Goal: Transaction & Acquisition: Purchase product/service

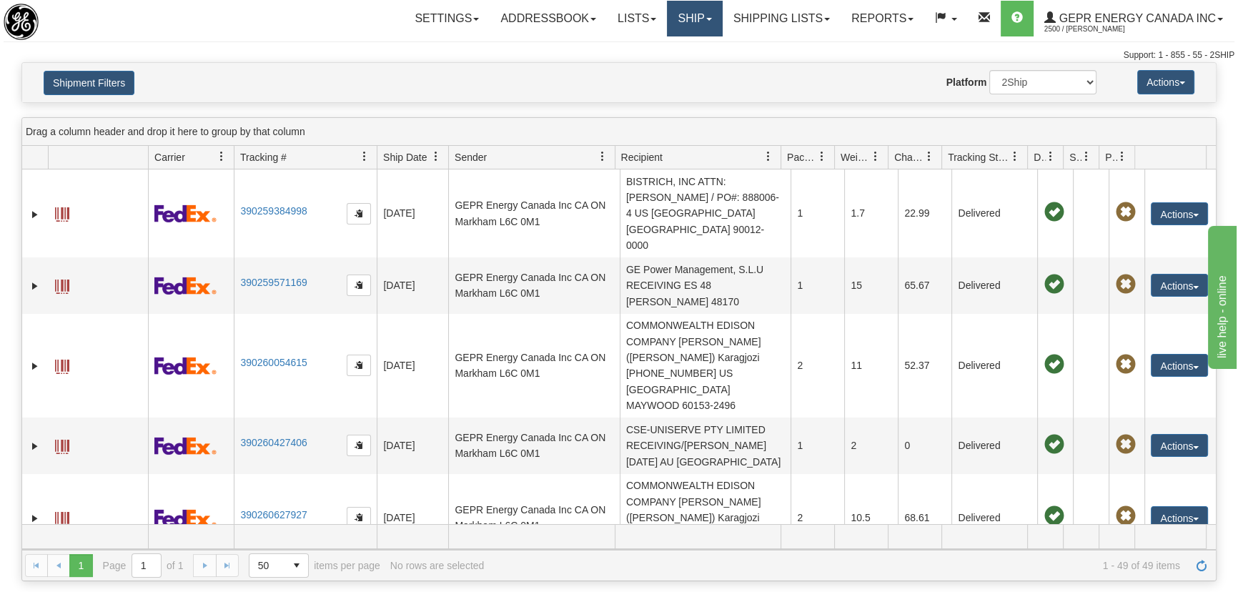
click at [689, 20] on link "Ship" at bounding box center [694, 19] width 55 height 36
click at [682, 50] on link "Ship Screen" at bounding box center [656, 50] width 129 height 19
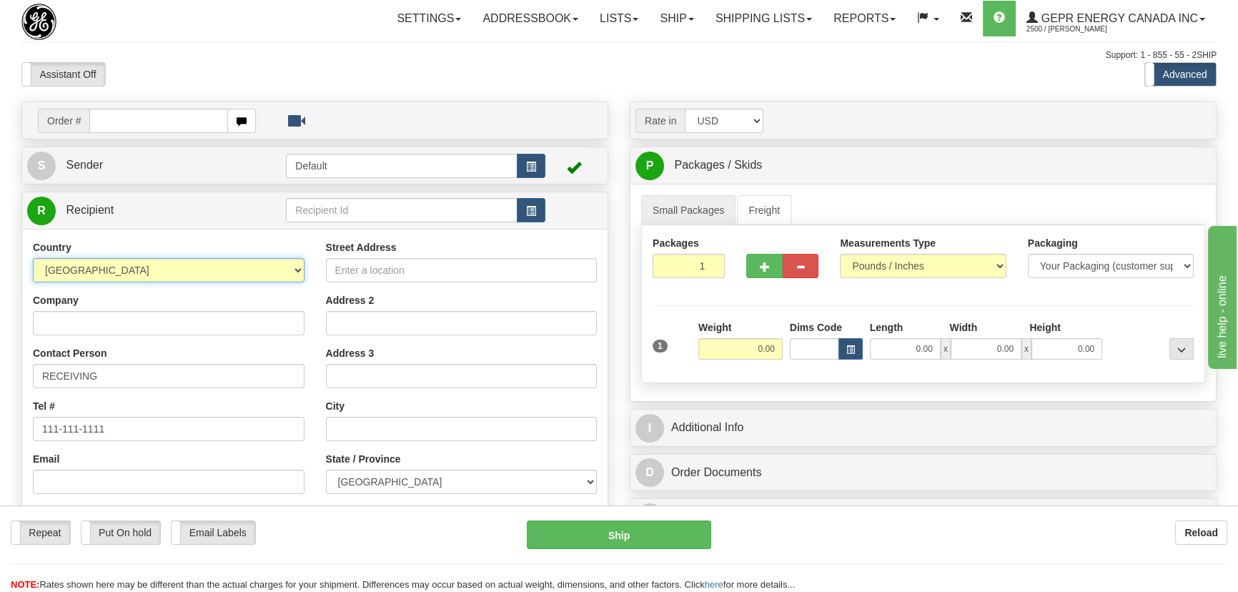
click at [282, 279] on select "AFGHANISTAN ALAND ISLANDS ALBANIA ALGERIA AMERICAN SAMOA ANDORRA ANGOLA ANGUILL…" at bounding box center [169, 270] width 272 height 24
select select "US"
click at [33, 258] on select "AFGHANISTAN ALAND ISLANDS ALBANIA ALGERIA AMERICAN SAMOA ANDORRA ANGOLA ANGUILL…" at bounding box center [169, 270] width 272 height 24
click at [284, 329] on input "Company" at bounding box center [169, 323] width 272 height 24
paste input "CITY OF SANTA CLARA"
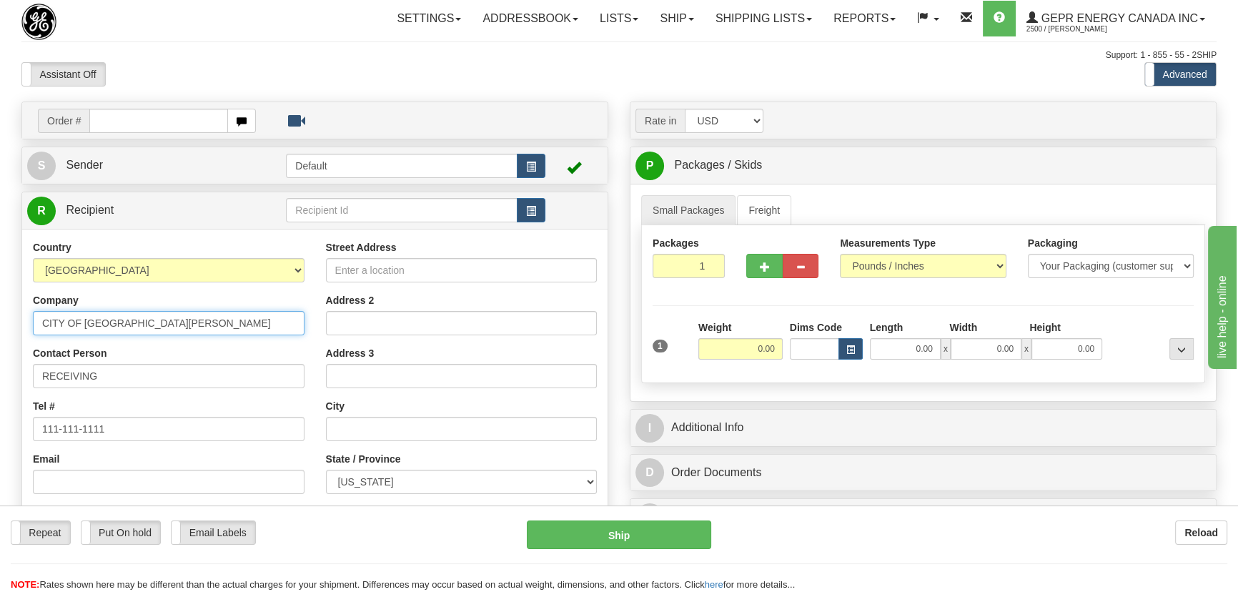
type input "CITY OF SANTA CLARA"
click at [479, 265] on input "Street Address" at bounding box center [462, 270] width 272 height 24
paste input "881 Martin Ave"
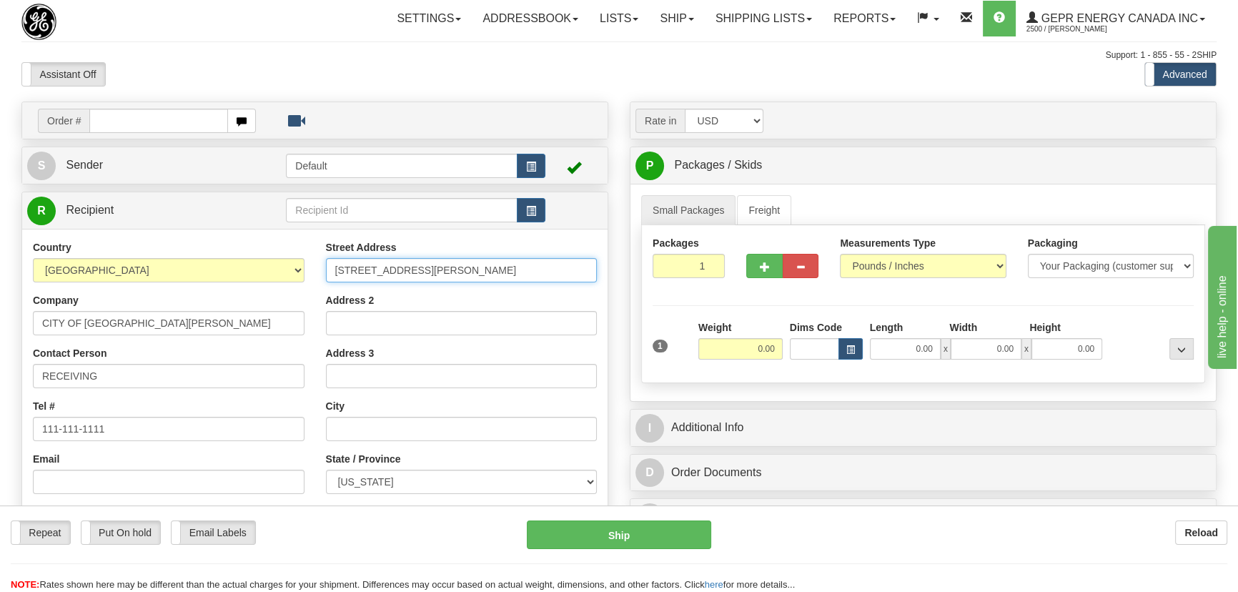
type input "881 Martin Ave"
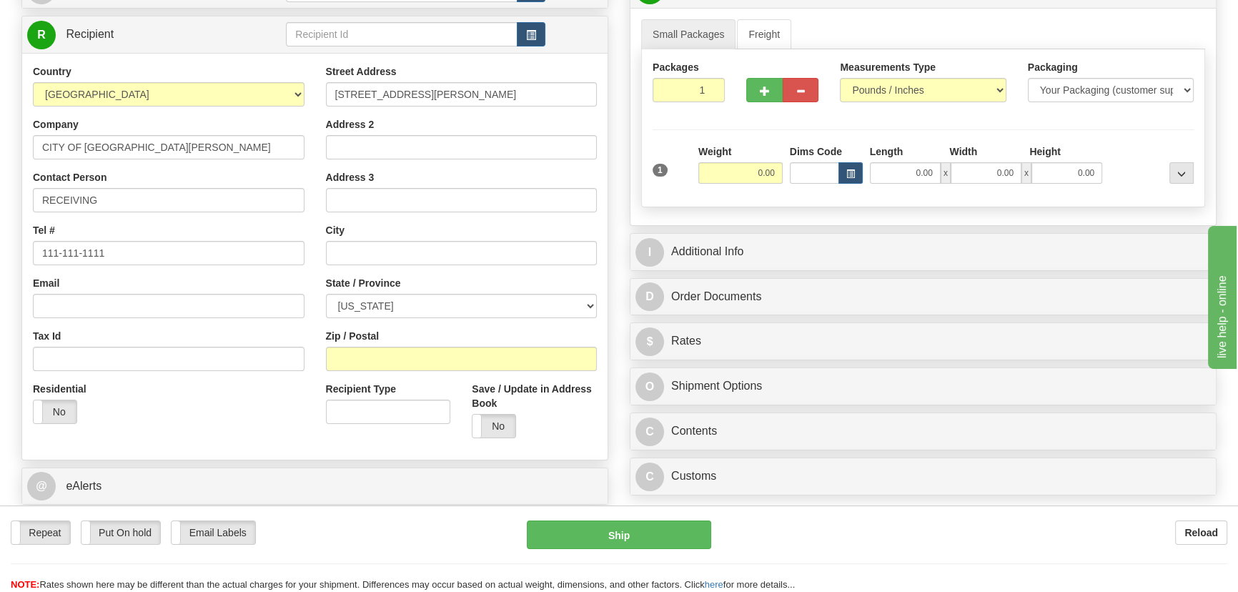
scroll to position [194, 0]
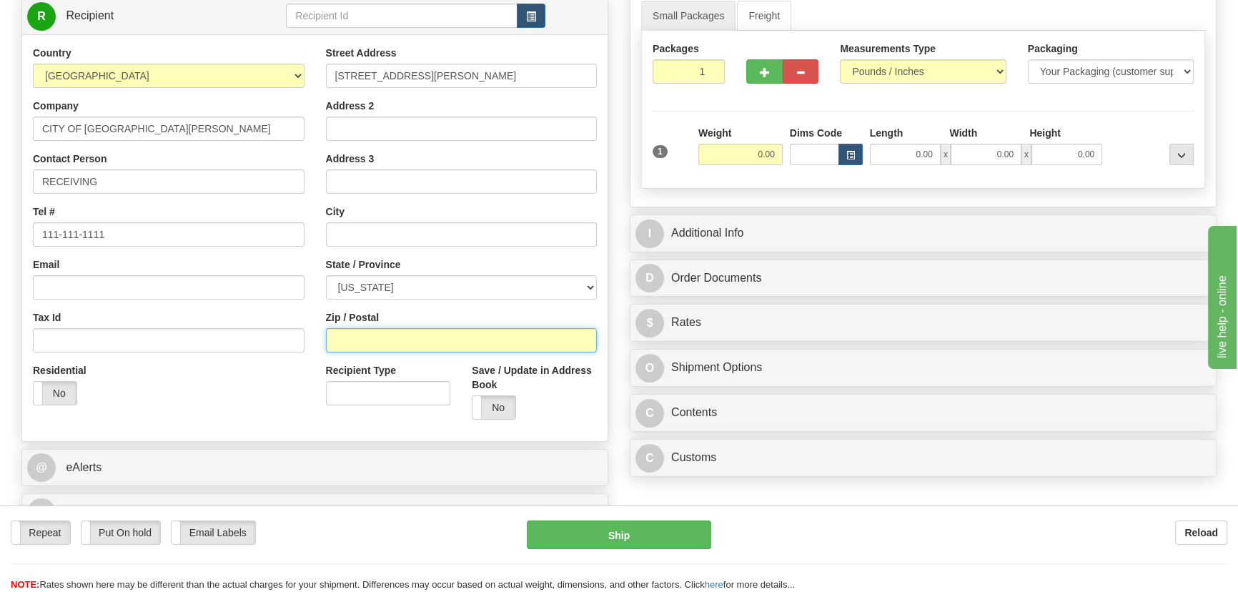
click at [381, 337] on input "Zip / Postal" at bounding box center [462, 340] width 272 height 24
paste input "95050"
type input "95050"
click at [264, 388] on div "Residential Yes No" at bounding box center [168, 389] width 293 height 53
type input "SANTA CLARA"
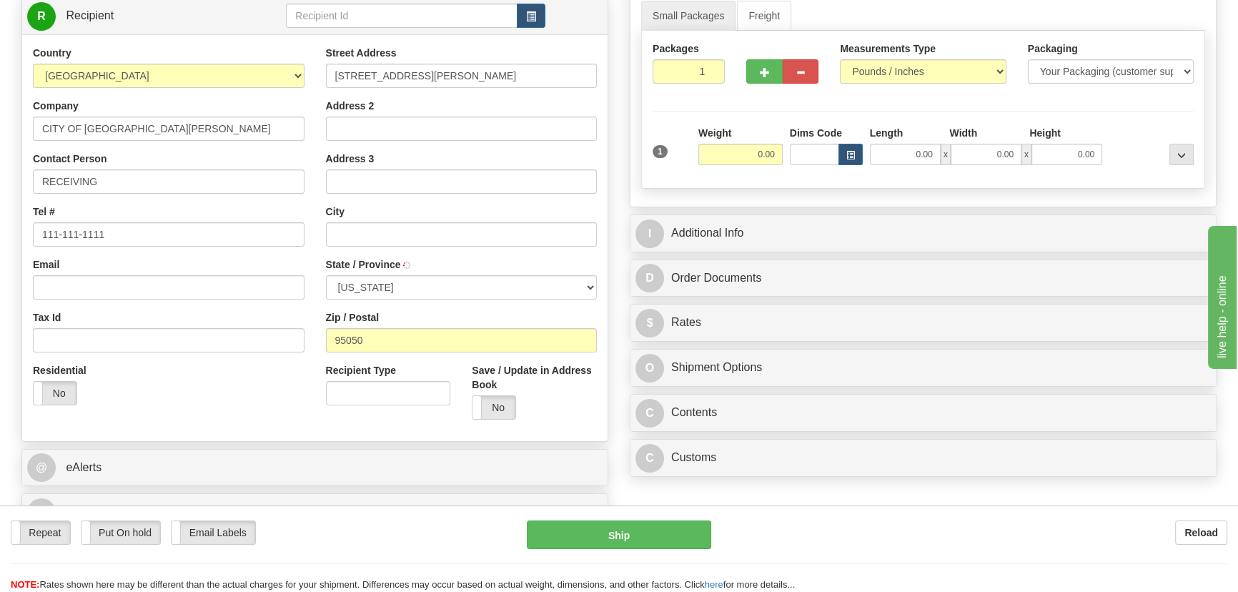
select select "CA"
drag, startPoint x: 743, startPoint y: 161, endPoint x: 773, endPoint y: 164, distance: 30.2
click at [773, 164] on div "Weight 0.00" at bounding box center [740, 151] width 91 height 50
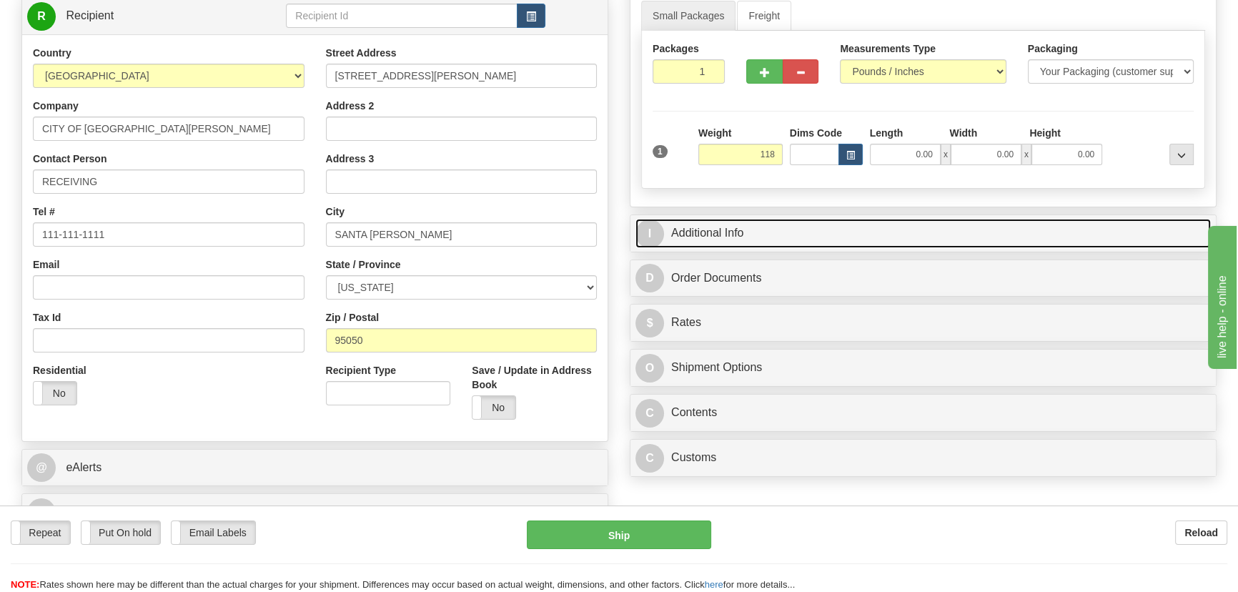
type input "118.00"
click at [972, 219] on link "I Additional Info" at bounding box center [922, 233] width 575 height 29
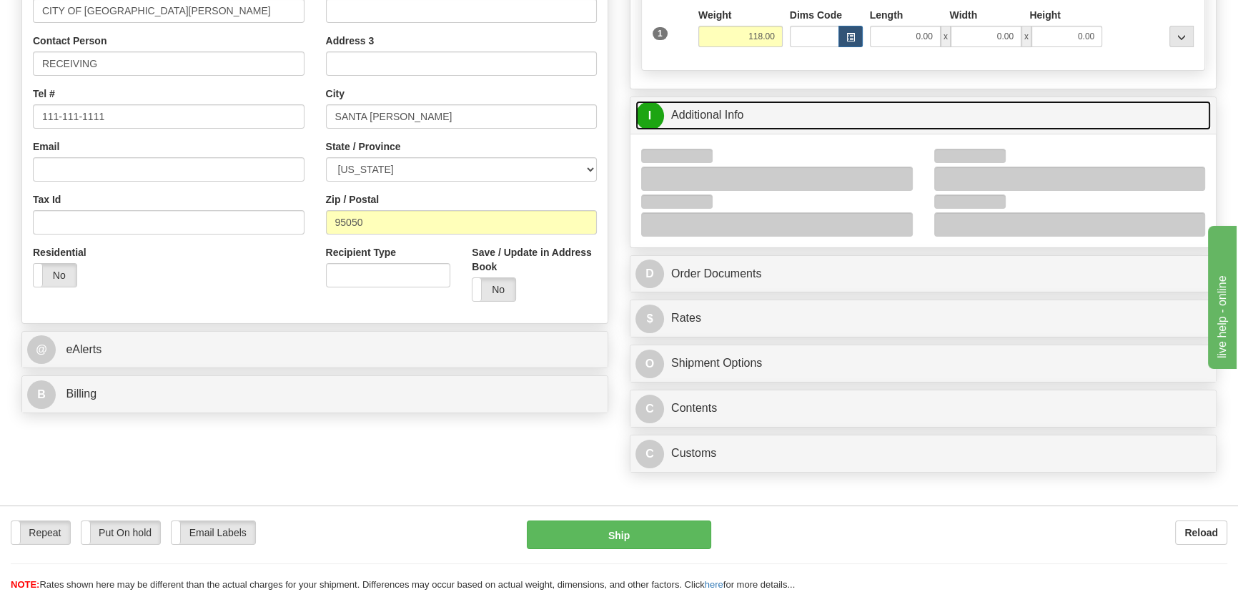
scroll to position [324, 0]
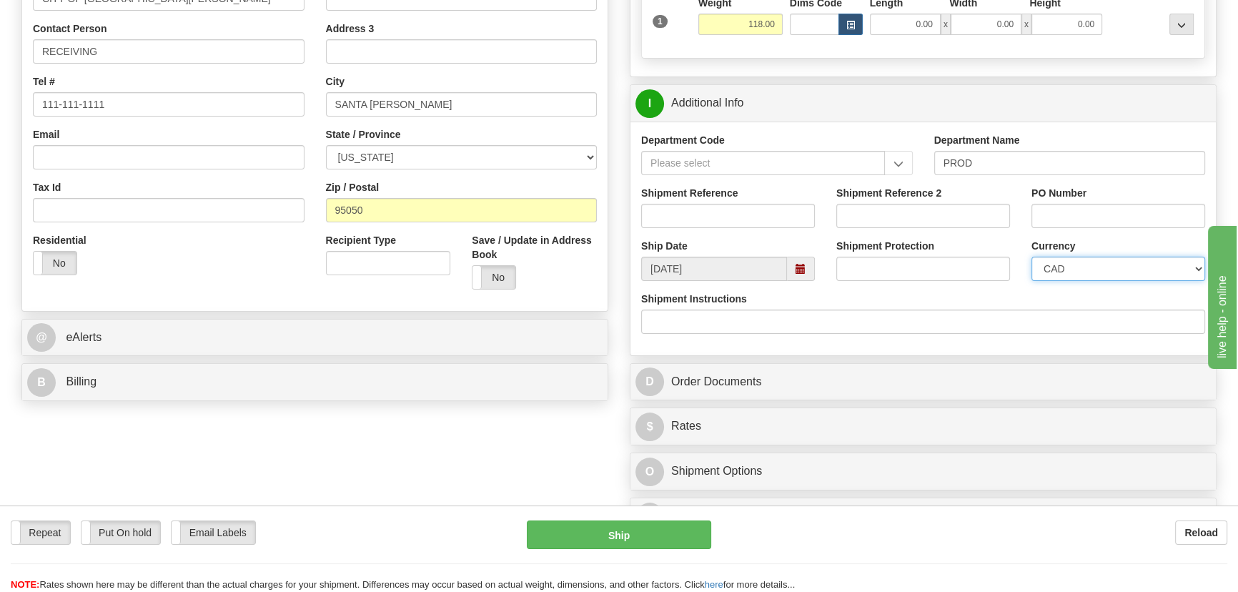
click at [1048, 264] on select "CAD USD EUR ZAR RON ANG ARN AUD AUS AWG BBD BFR BGN BHD BMD BND BRC BRL CHP CKZ…" at bounding box center [1118, 269] width 174 height 24
select select "1"
click at [1031, 257] on select "CAD USD EUR ZAR RON ANG ARN AUD AUS AWG BBD BFR BGN BHD BMD BND BRC BRL CHP CKZ…" at bounding box center [1118, 269] width 174 height 24
click at [736, 222] on input "Shipment Reference" at bounding box center [728, 216] width 174 height 24
type input "5399001640"
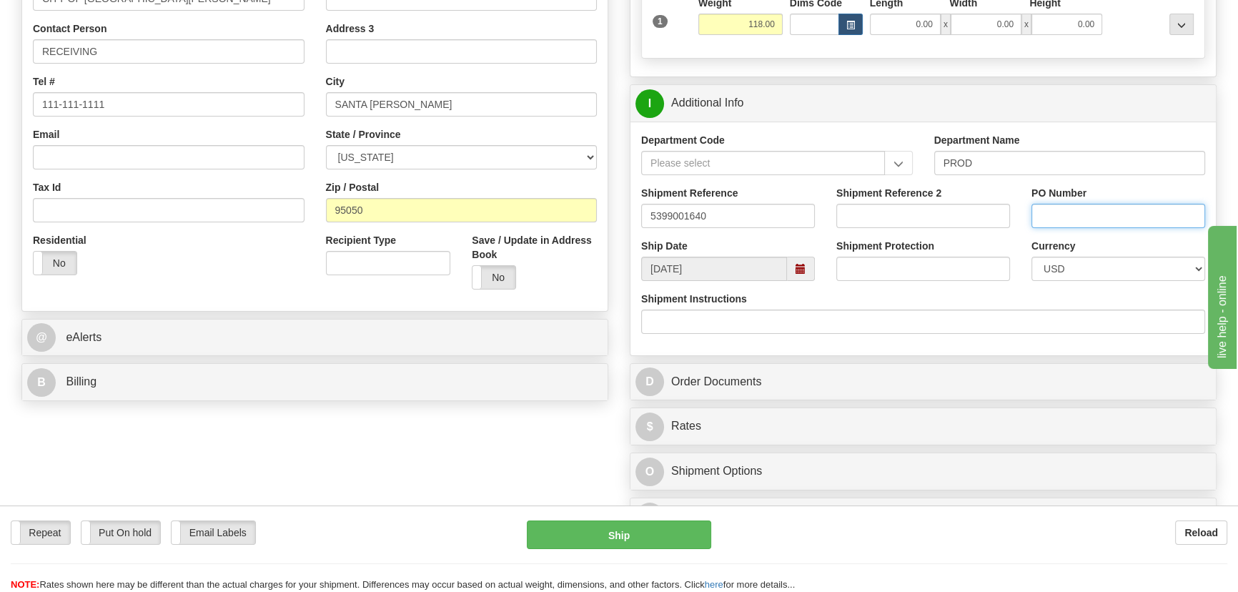
click at [1079, 212] on input "PO Number" at bounding box center [1118, 216] width 174 height 24
paste input "0000030747"
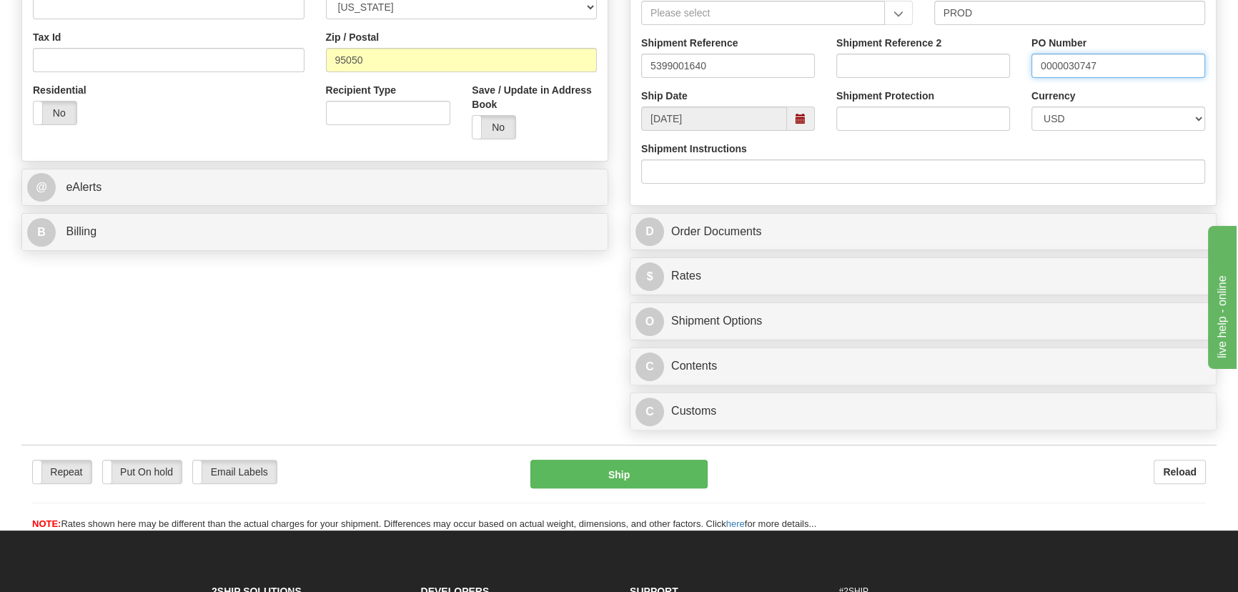
scroll to position [520, 0]
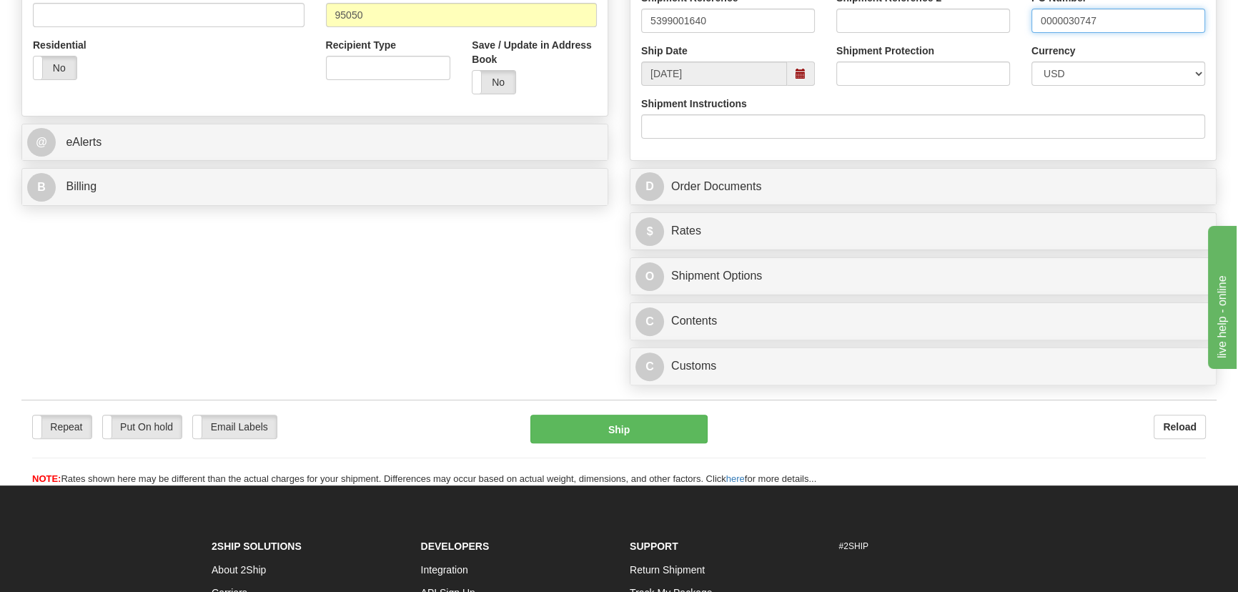
type input "0000030747"
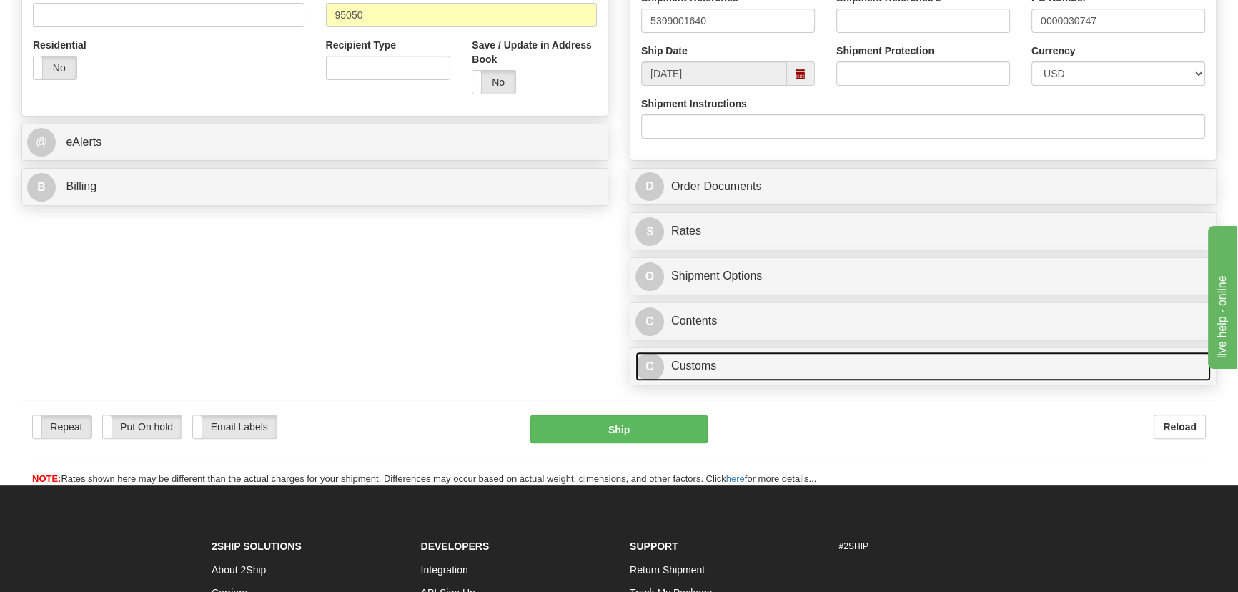
click at [842, 364] on link "C Customs" at bounding box center [922, 366] width 575 height 29
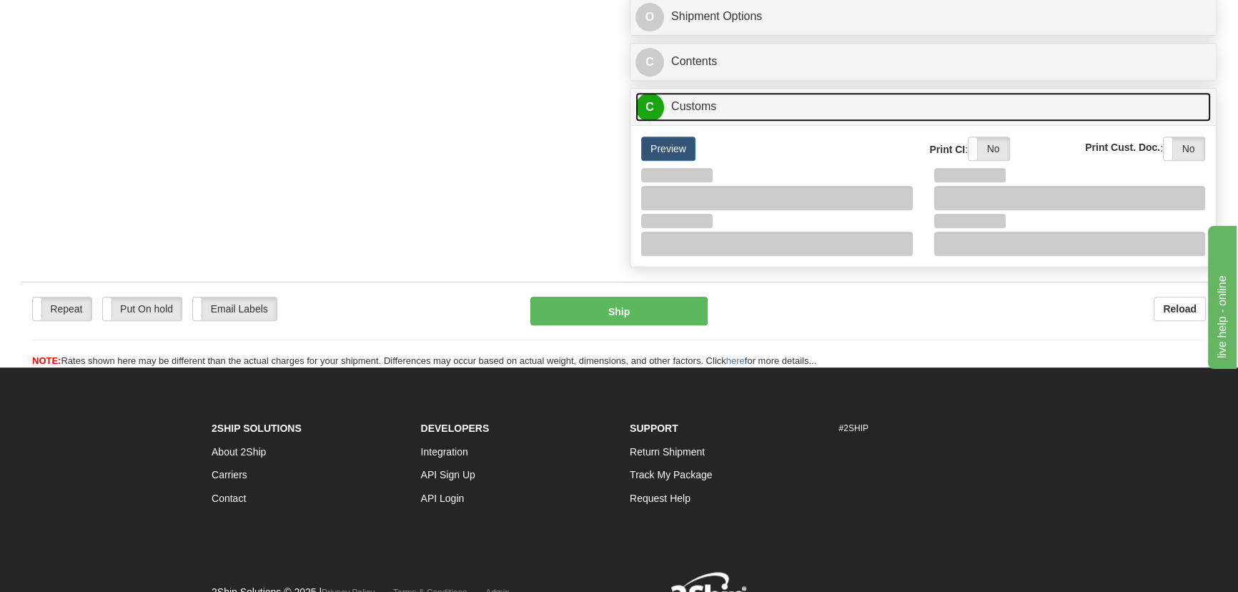
scroll to position [779, 0]
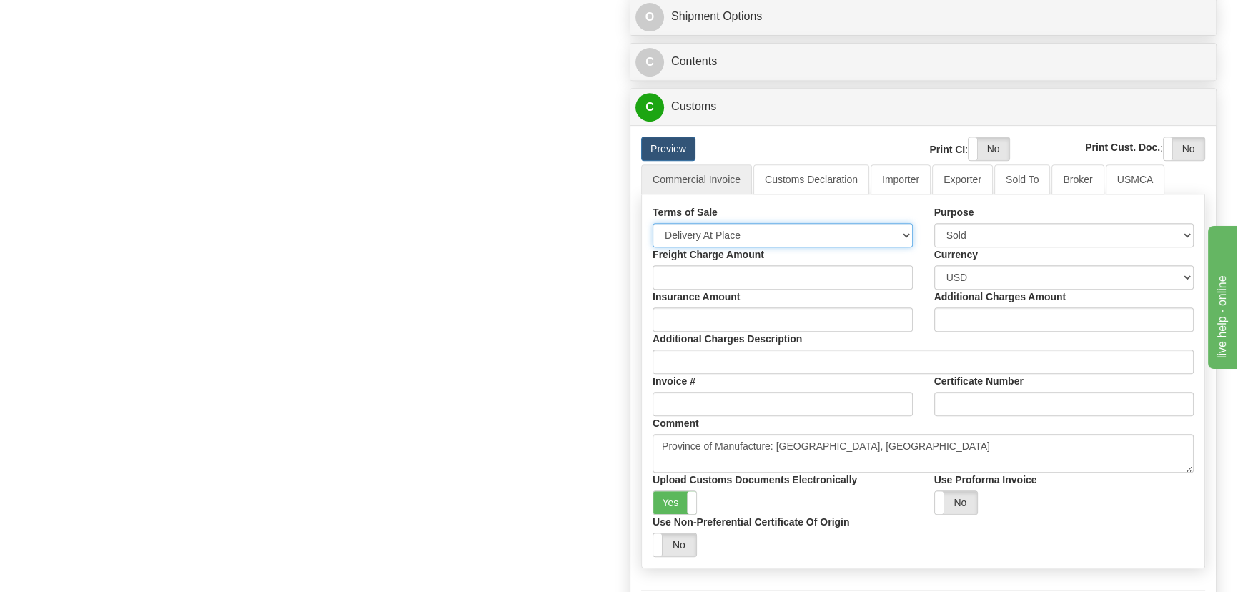
click at [740, 232] on select "Free Carrier Free On Board Ex Works Delivered Duty Unpaid Delivered Duty Paid C…" at bounding box center [782, 235] width 260 height 24
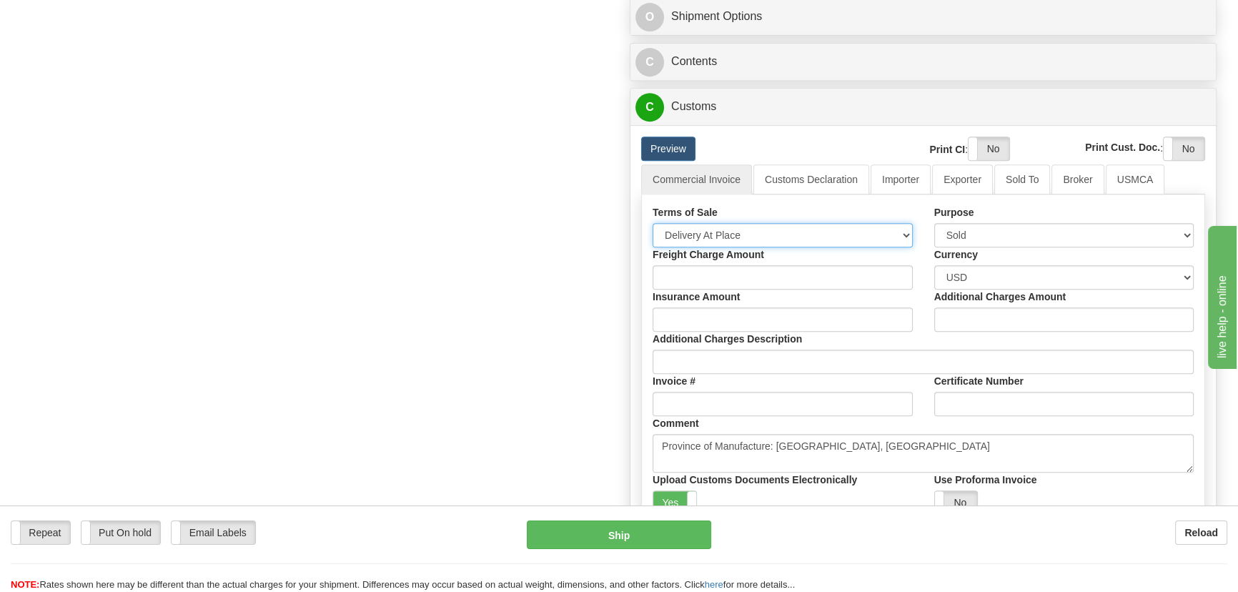
select select "7"
click at [652, 223] on select "Free Carrier Free On Board Ex Works Delivered Duty Unpaid Delivered Duty Paid C…" at bounding box center [782, 235] width 260 height 24
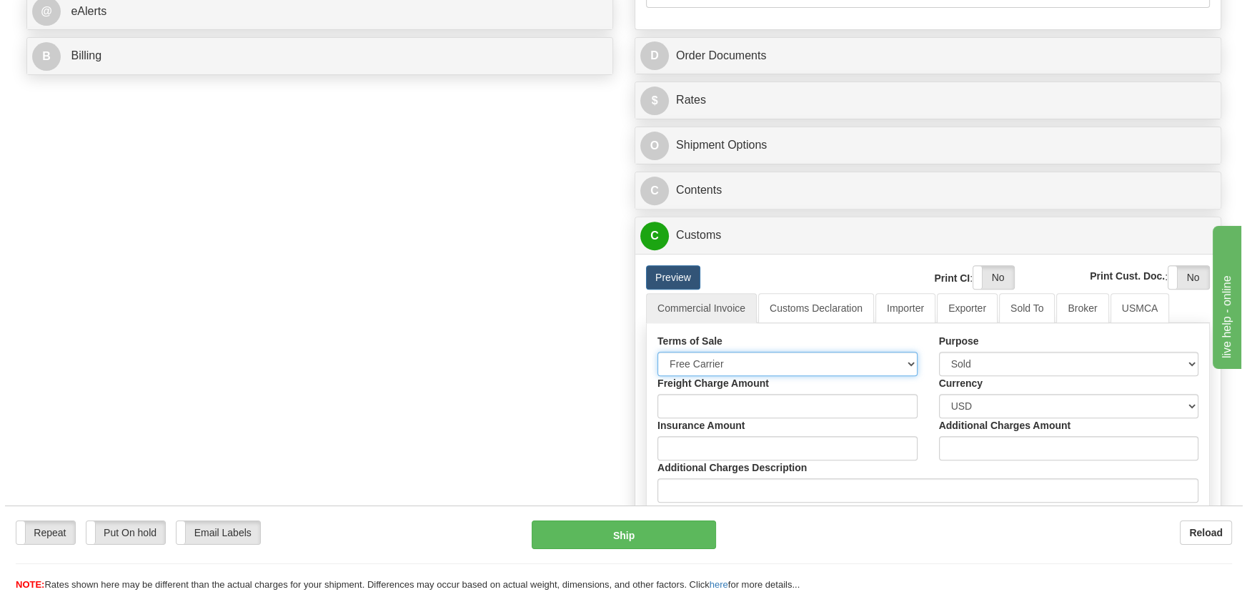
scroll to position [650, 0]
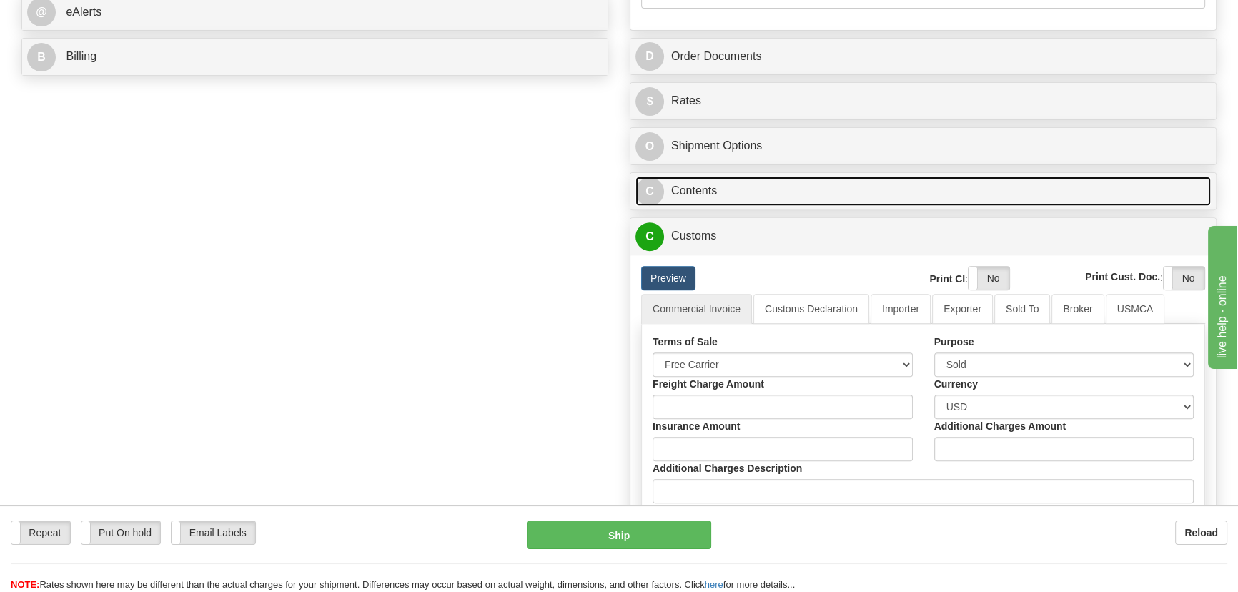
click at [1002, 189] on link "C Contents" at bounding box center [922, 191] width 575 height 29
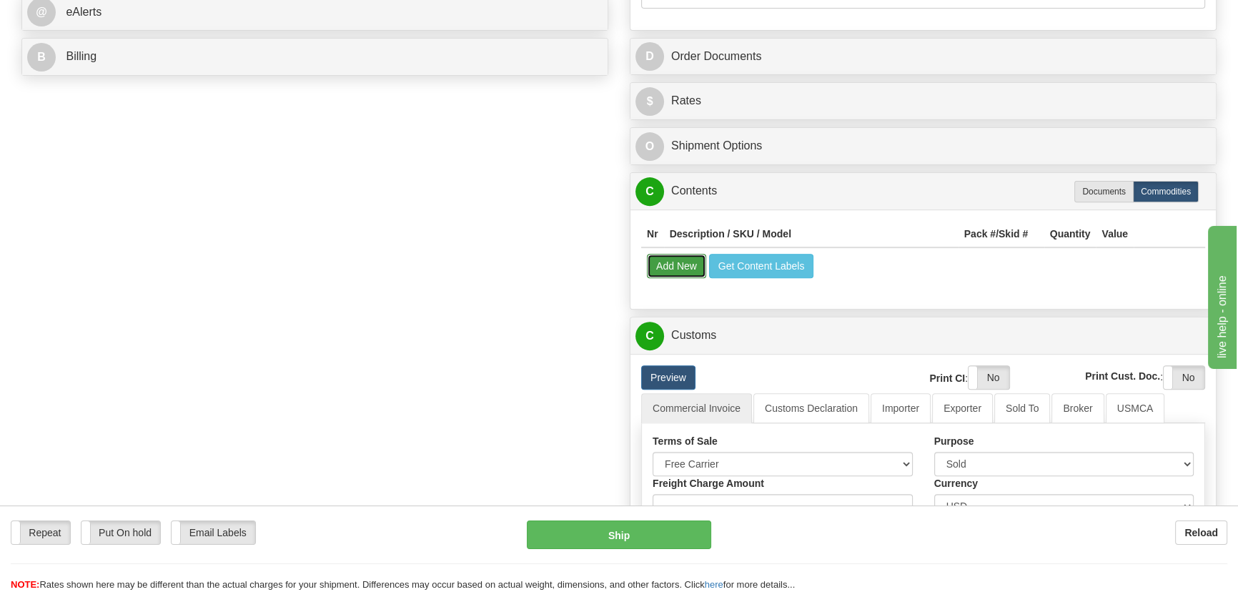
click at [689, 261] on button "Add New" at bounding box center [676, 266] width 59 height 24
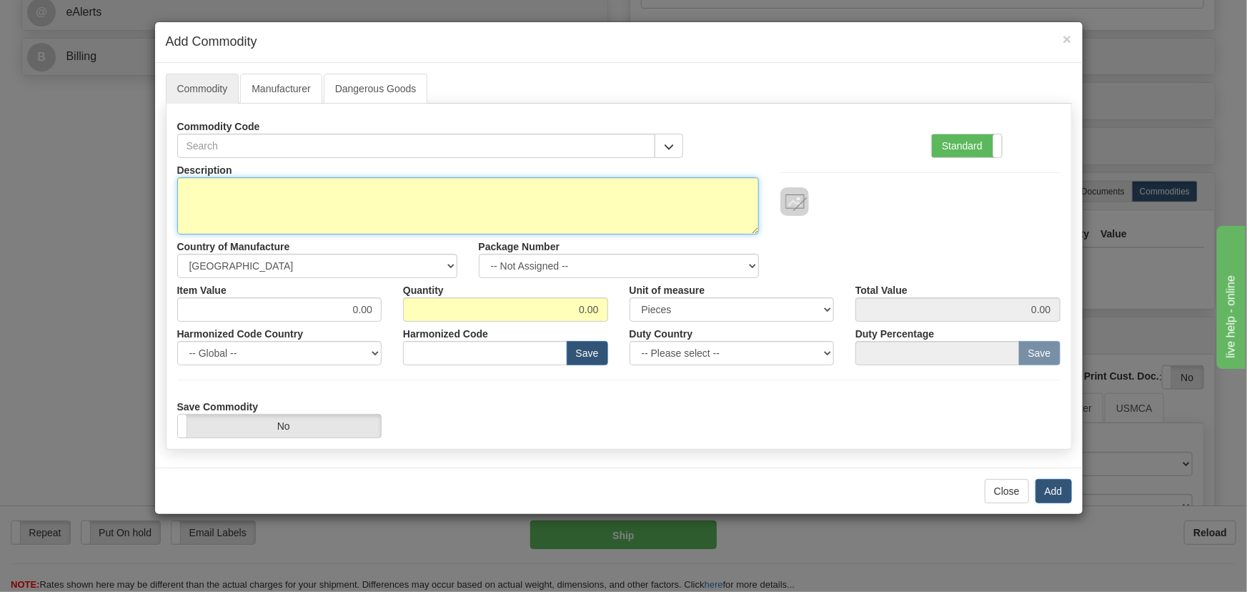
click at [236, 198] on textarea "Description" at bounding box center [468, 205] width 582 height 57
paste textarea "ELEN-QC40266-AN"
type textarea "ELEN-QC40266-AN"
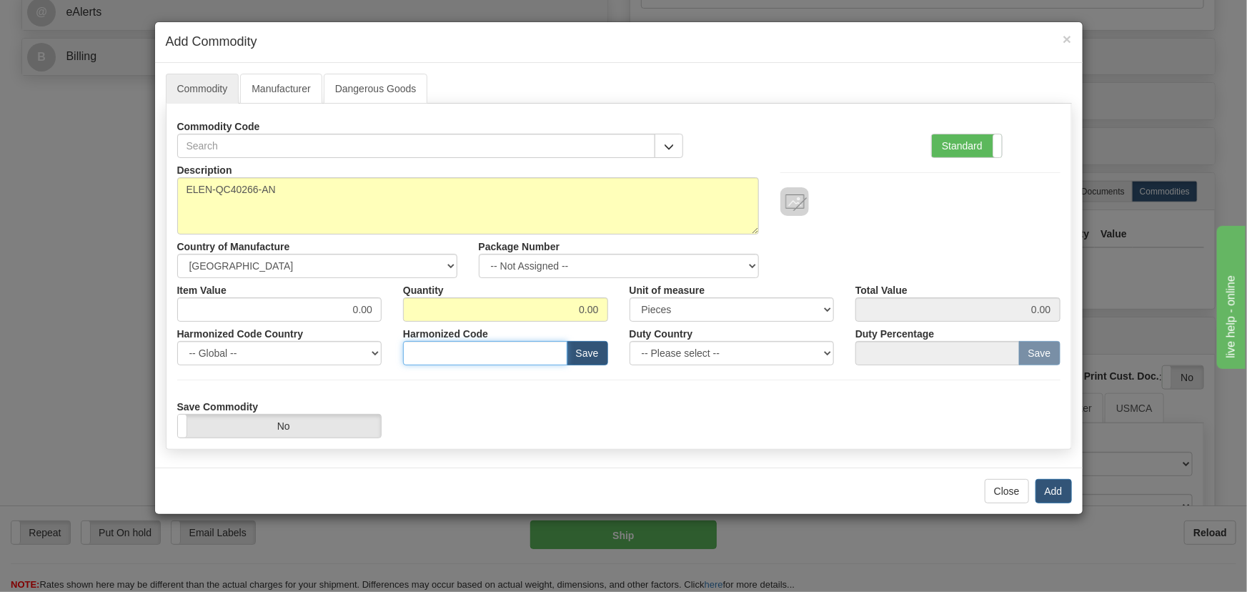
click at [505, 357] on input "text" at bounding box center [485, 353] width 164 height 24
paste input "8517.62.0020"
type input "8517.62.0020"
click at [966, 146] on label "Standard" at bounding box center [967, 145] width 70 height 23
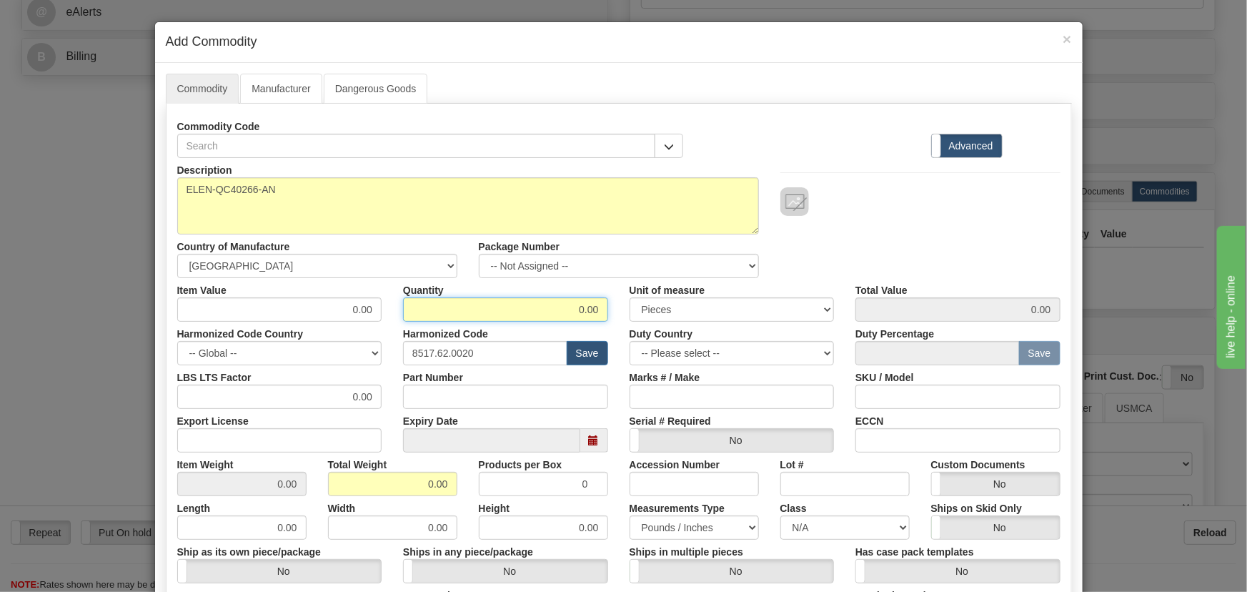
drag, startPoint x: 565, startPoint y: 304, endPoint x: 609, endPoint y: 314, distance: 45.3
click at [609, 314] on div "Quantity 0.00" at bounding box center [505, 300] width 227 height 44
type input "1"
drag, startPoint x: 398, startPoint y: 480, endPoint x: 482, endPoint y: 505, distance: 87.5
click at [479, 503] on div "Description ELEN-QC40266-AN Country of Manufacture -- Unknown -- AFGHANISTAN AL…" at bounding box center [618, 472] width 883 height 629
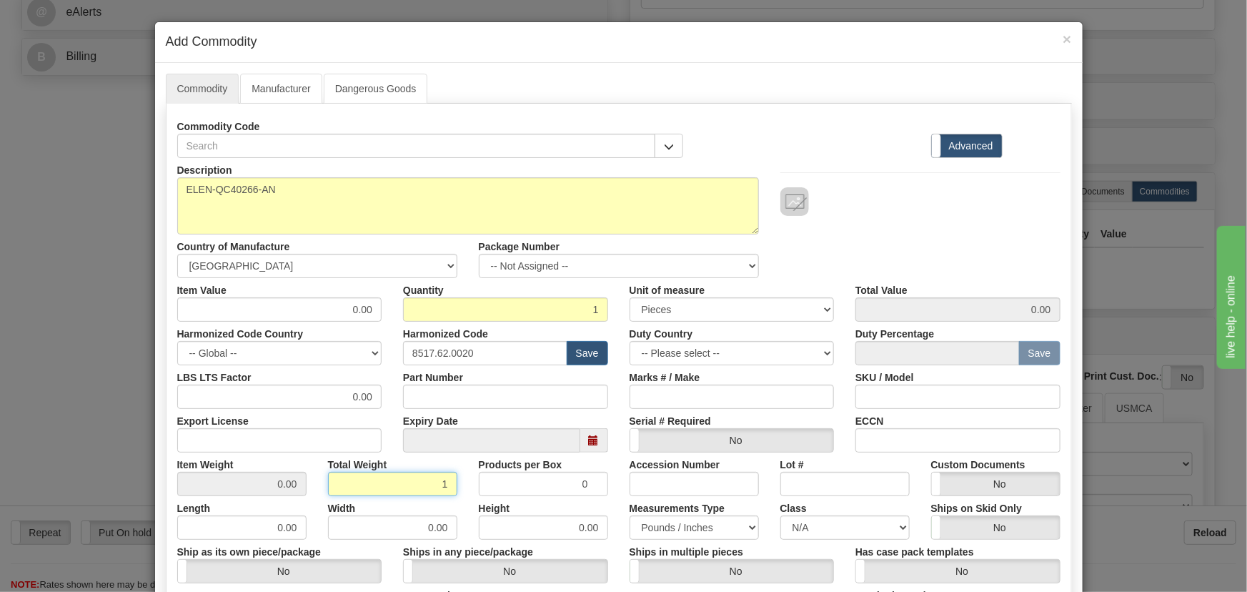
type input "1"
type input "1.0000"
drag, startPoint x: 349, startPoint y: 314, endPoint x: 387, endPoint y: 318, distance: 38.8
click at [387, 318] on div "Item Value 0.00 Quantity 1 Unit of measure 3 Thousand Square Inches Adjustments…" at bounding box center [619, 300] width 905 height 44
paste input "61.651,77"
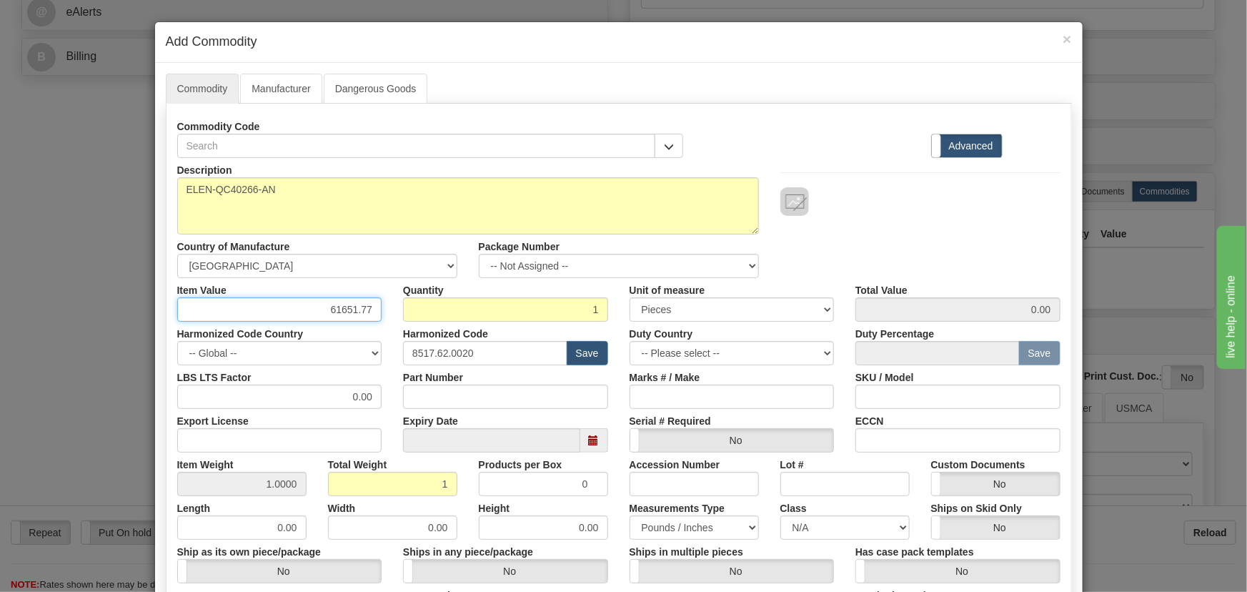
type input "61651.77"
click at [738, 139] on div "Commodity Code Standard Advanced" at bounding box center [619, 136] width 905 height 44
click at [336, 304] on input "61651.77" at bounding box center [279, 309] width 205 height 24
click at [978, 252] on div "Description ELEN-QC40266-AN Country of Manufacture -- Unknown -- AFGHANISTAN AL…" at bounding box center [619, 218] width 905 height 120
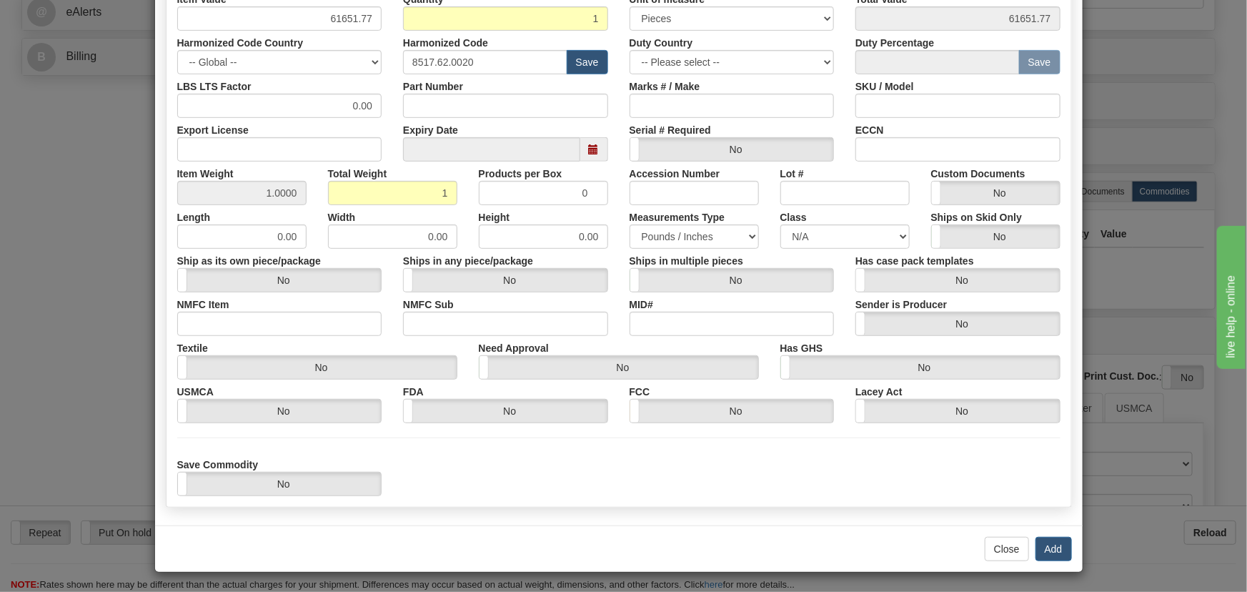
scroll to position [292, 0]
click at [1044, 543] on button "Add" at bounding box center [1054, 548] width 36 height 24
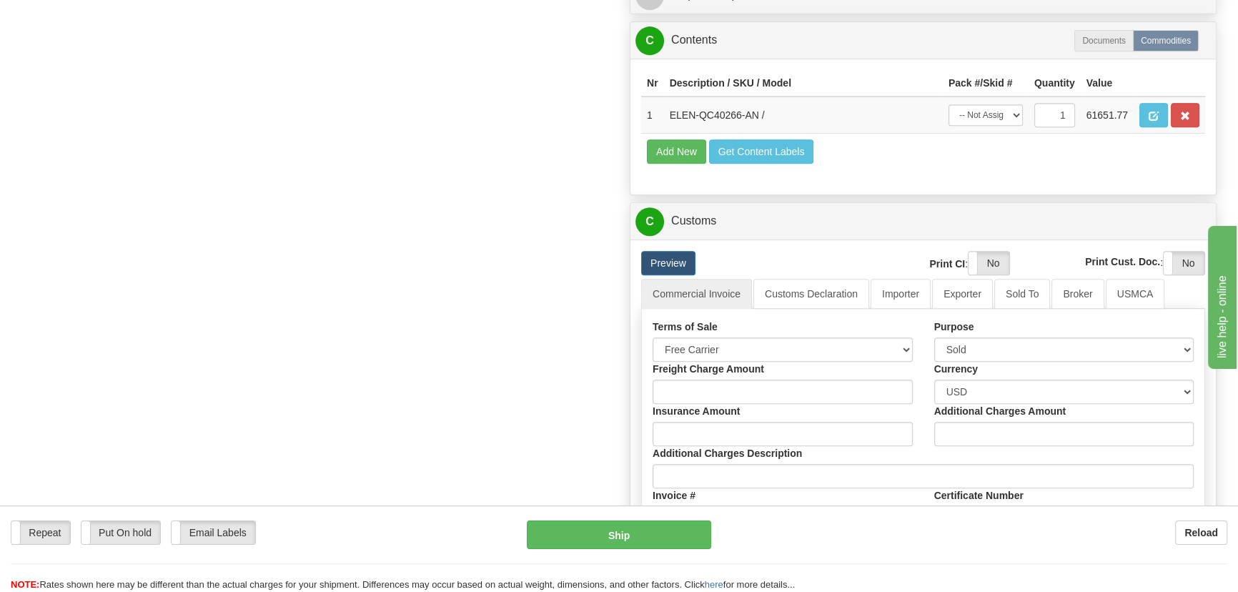
scroll to position [650, 0]
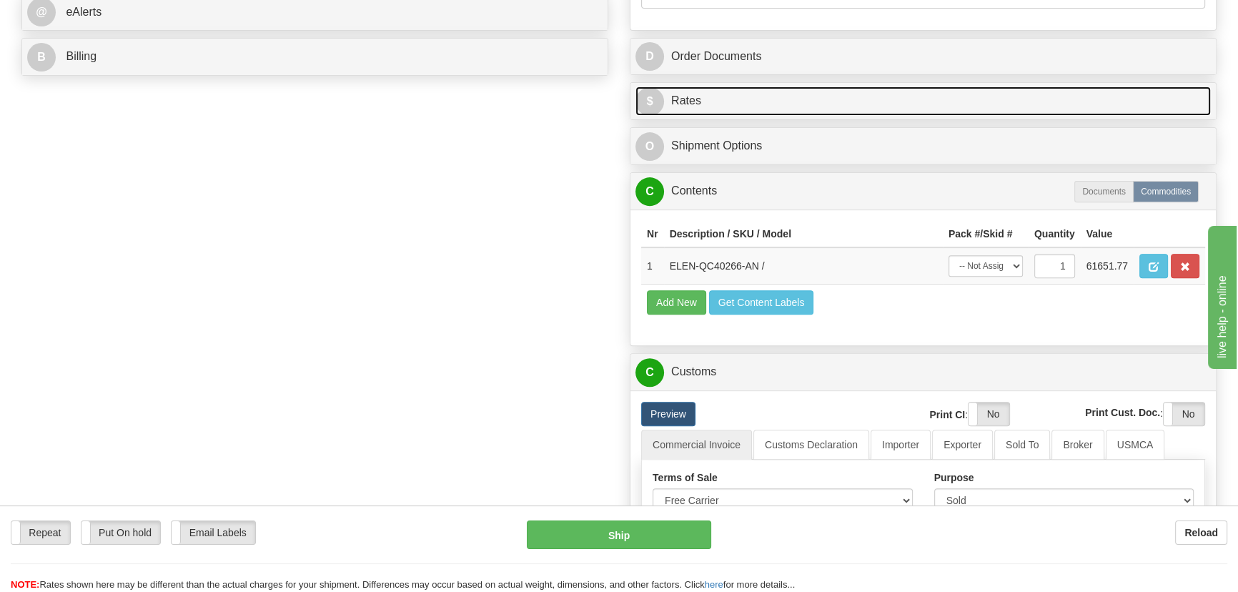
click at [1057, 94] on link "$ Rates" at bounding box center [922, 100] width 575 height 29
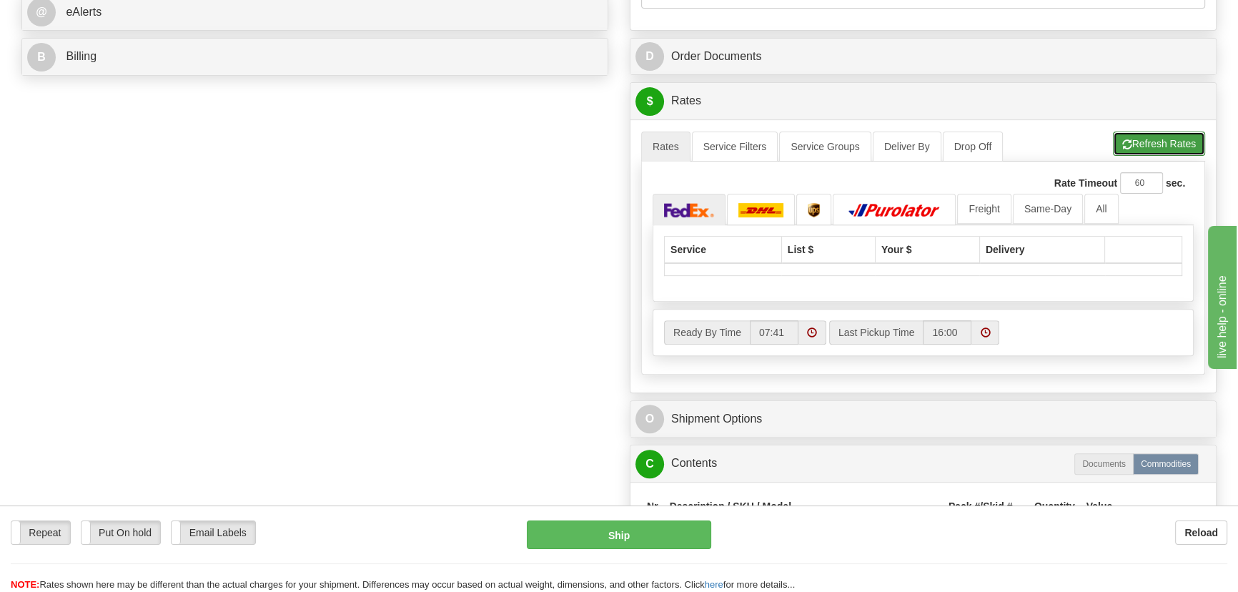
click at [1156, 143] on button "Refresh Rates" at bounding box center [1159, 143] width 92 height 24
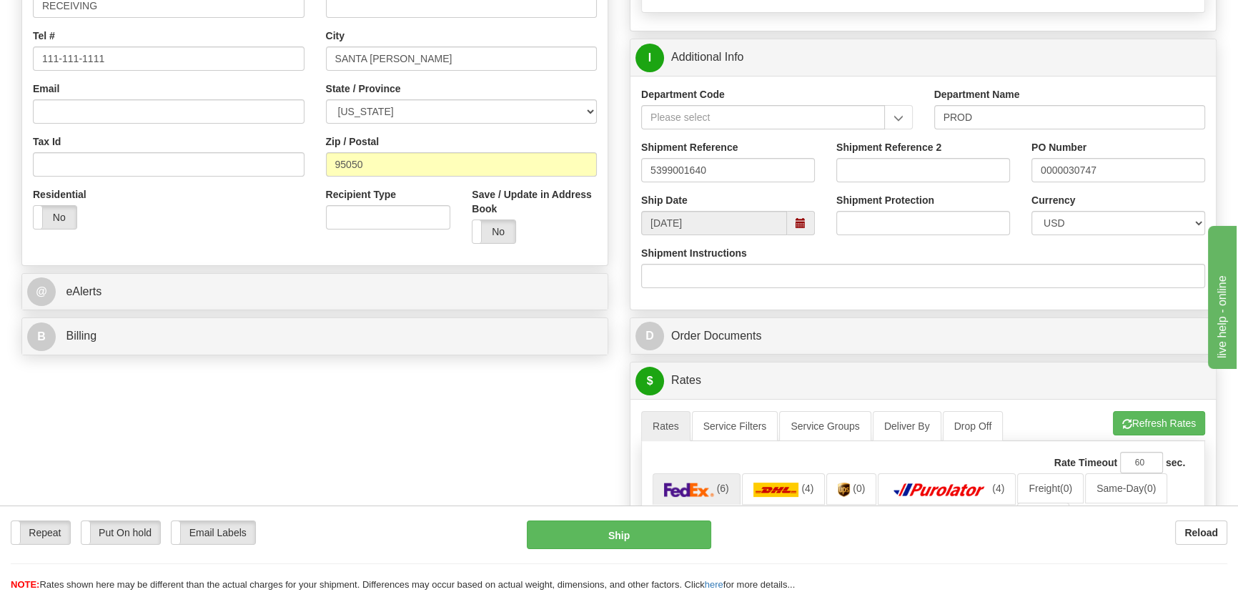
scroll to position [452, 0]
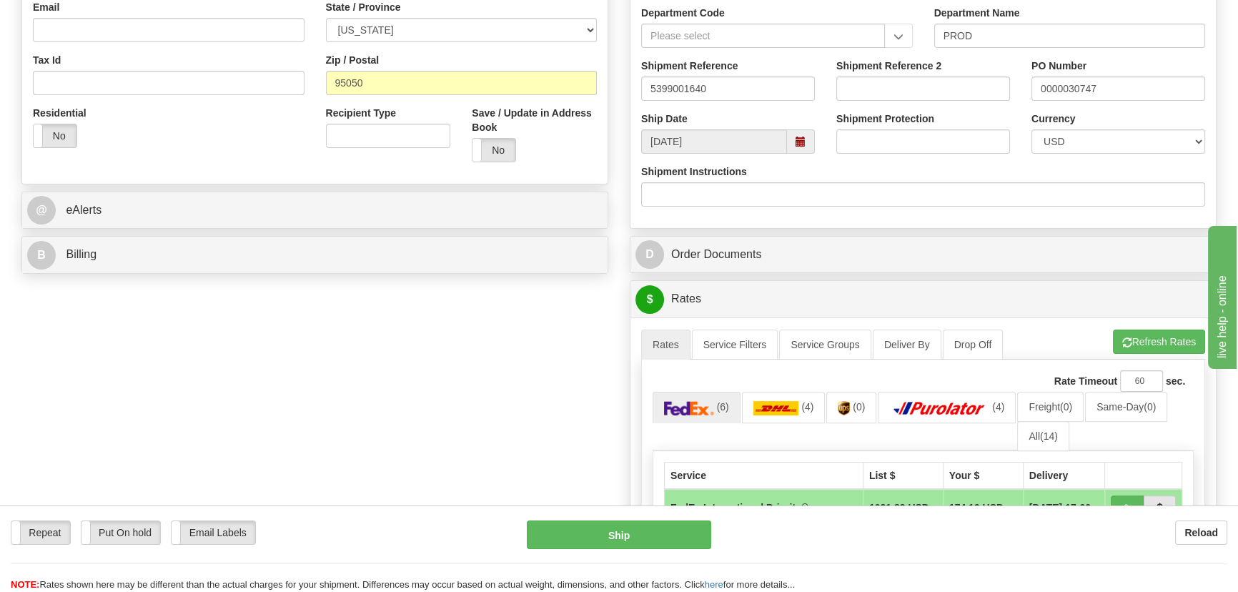
click at [1073, 437] on ul "(6) (4) (0) (4) Freight (0) Same-Day (0) All (14)" at bounding box center [922, 421] width 541 height 59
click at [1048, 435] on span "(14)" at bounding box center [1049, 435] width 18 height 11
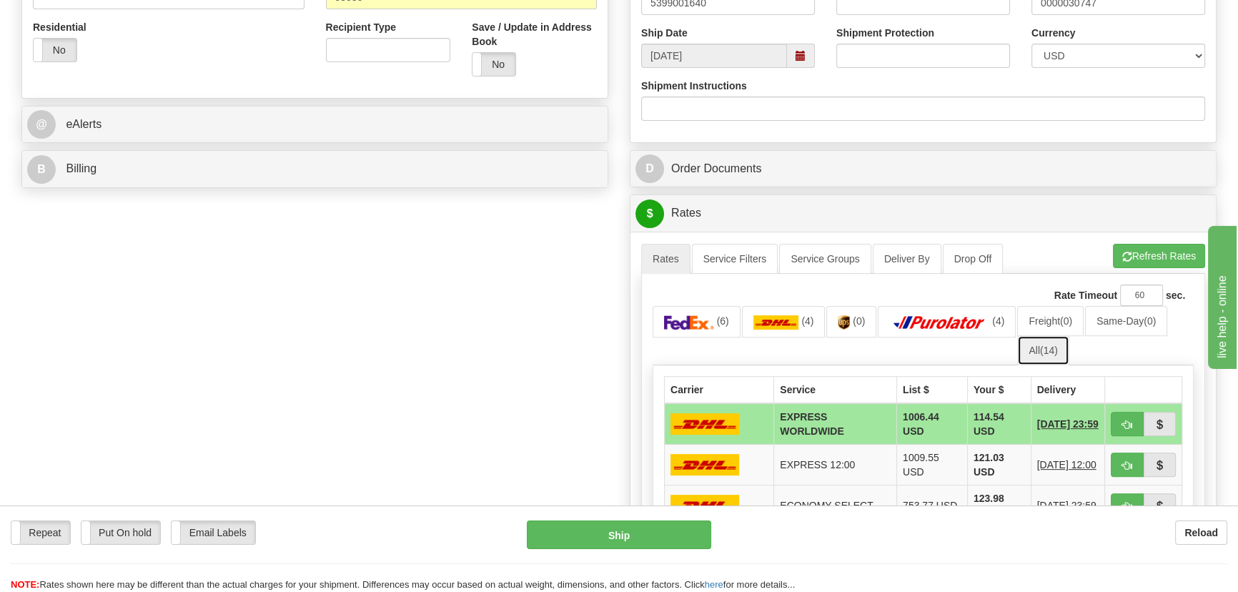
scroll to position [712, 0]
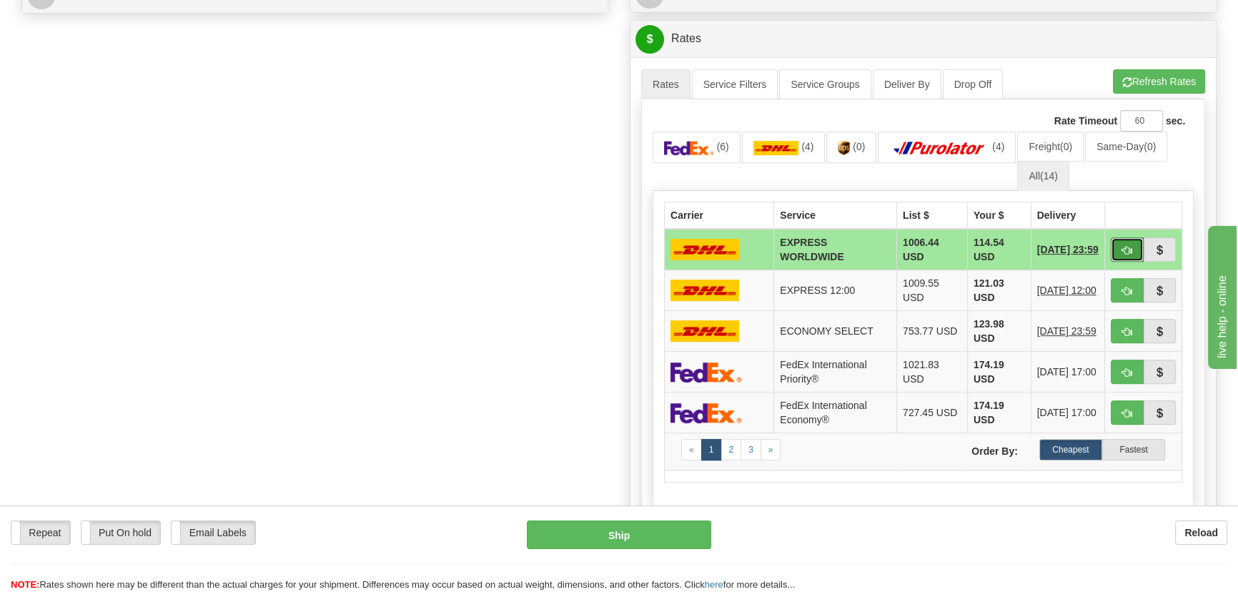
click at [1126, 257] on button "button" at bounding box center [1127, 249] width 33 height 24
type input "P"
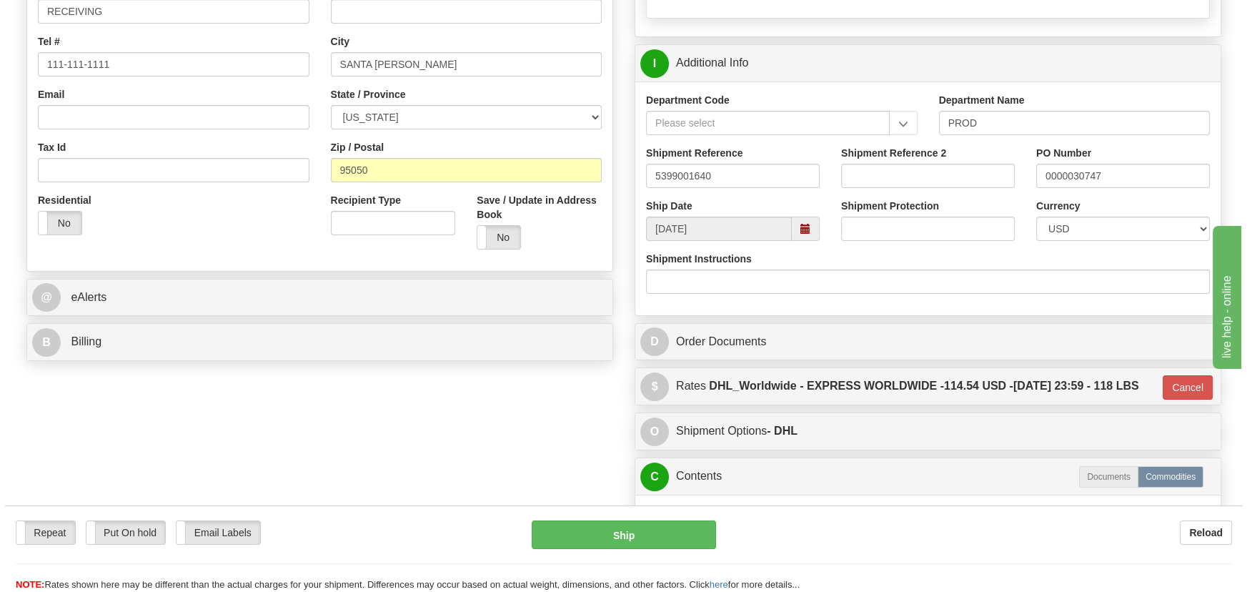
scroll to position [192, 0]
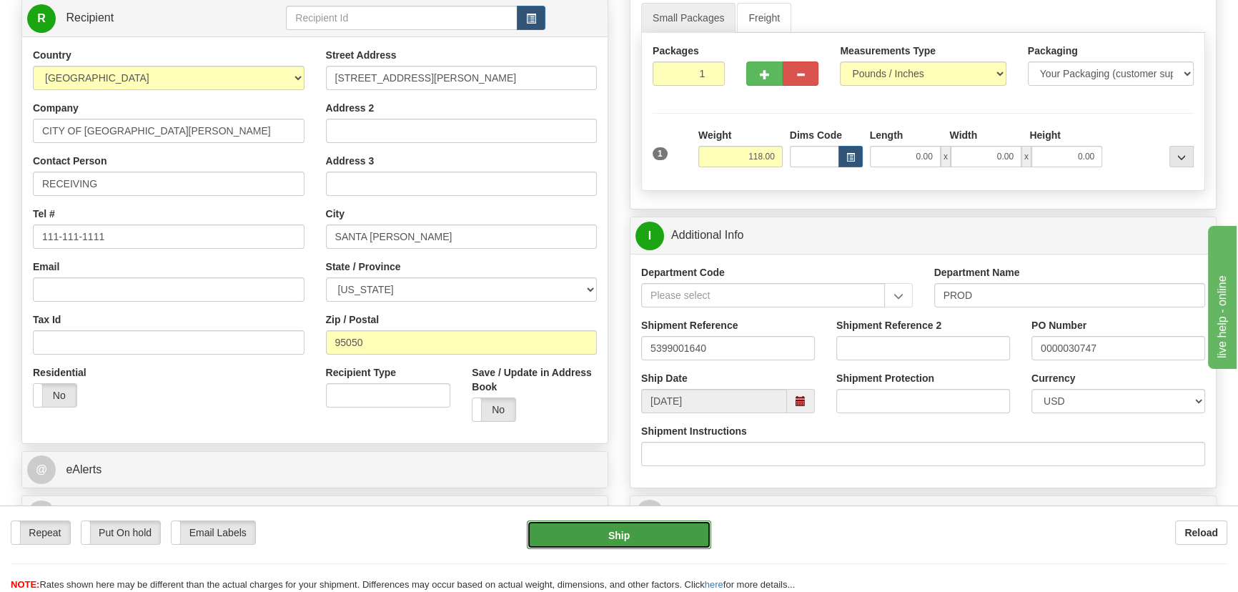
click at [674, 532] on button "Ship" at bounding box center [619, 534] width 185 height 29
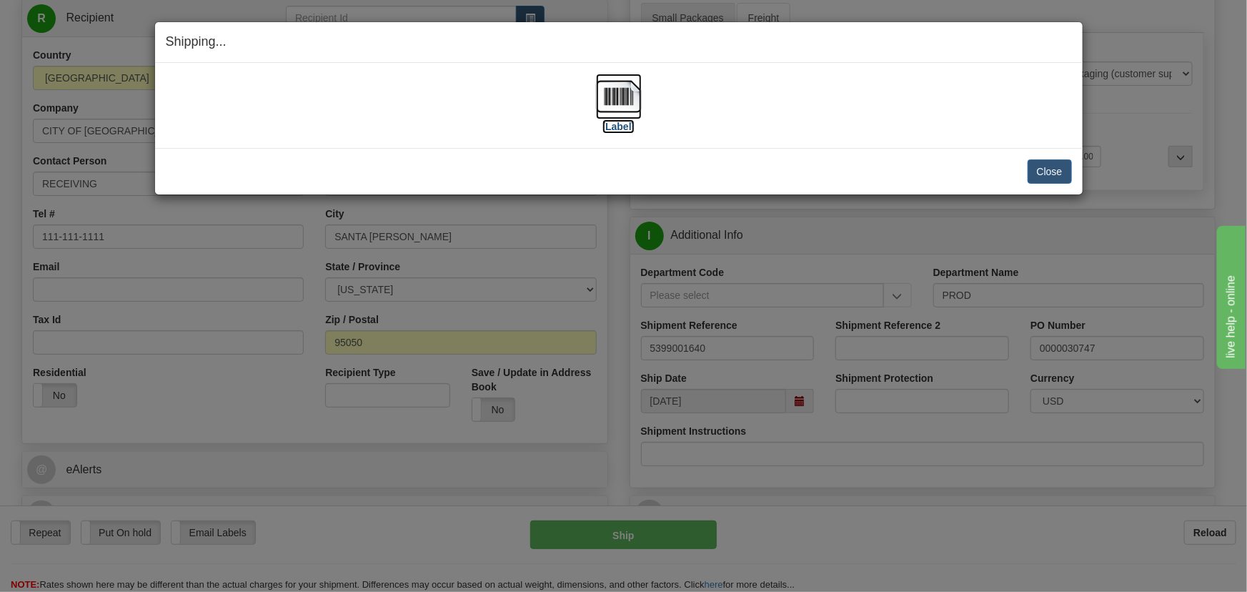
click at [630, 96] on img at bounding box center [619, 97] width 46 height 46
click at [1051, 167] on button "Close" at bounding box center [1050, 171] width 44 height 24
